Goal: Check status: Check status

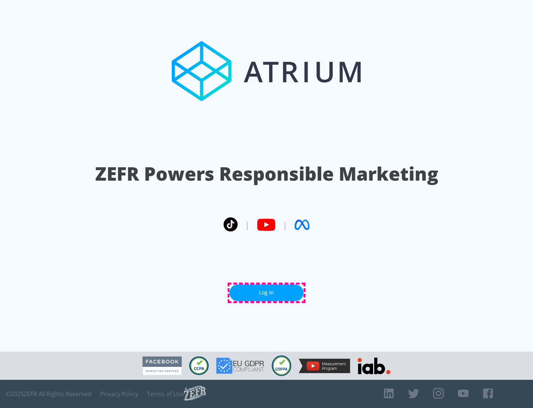
click at [267, 292] on link "Log In" at bounding box center [267, 292] width 74 height 17
